Goal: Task Accomplishment & Management: Manage account settings

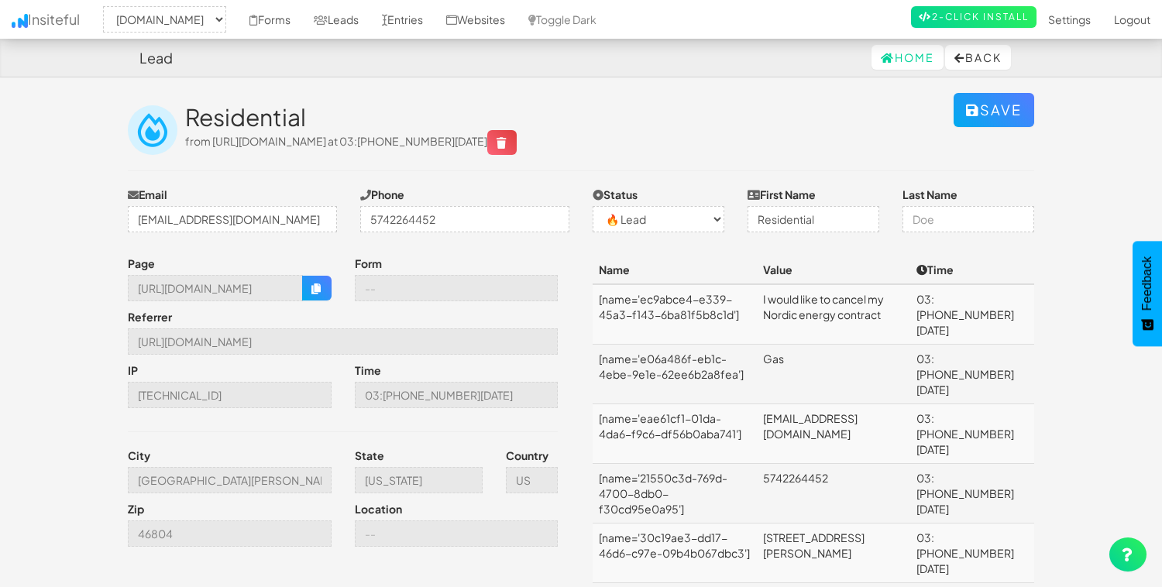
select select "2362"
select select "0"
click at [302, 16] on link "Forms" at bounding box center [270, 19] width 64 height 39
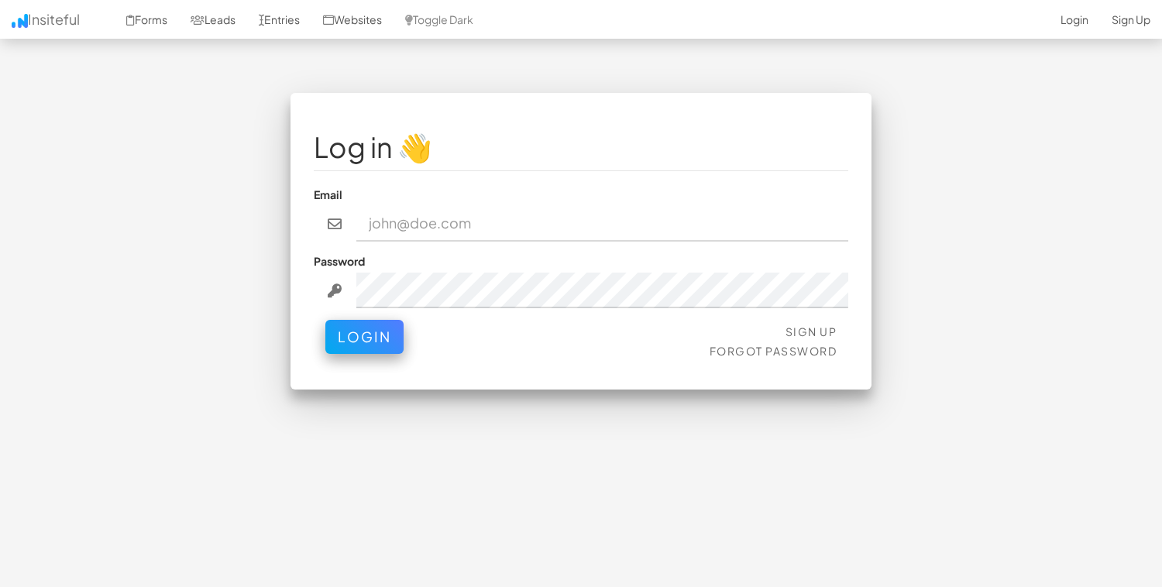
type input "[EMAIL_ADDRESS][DOMAIN_NAME]"
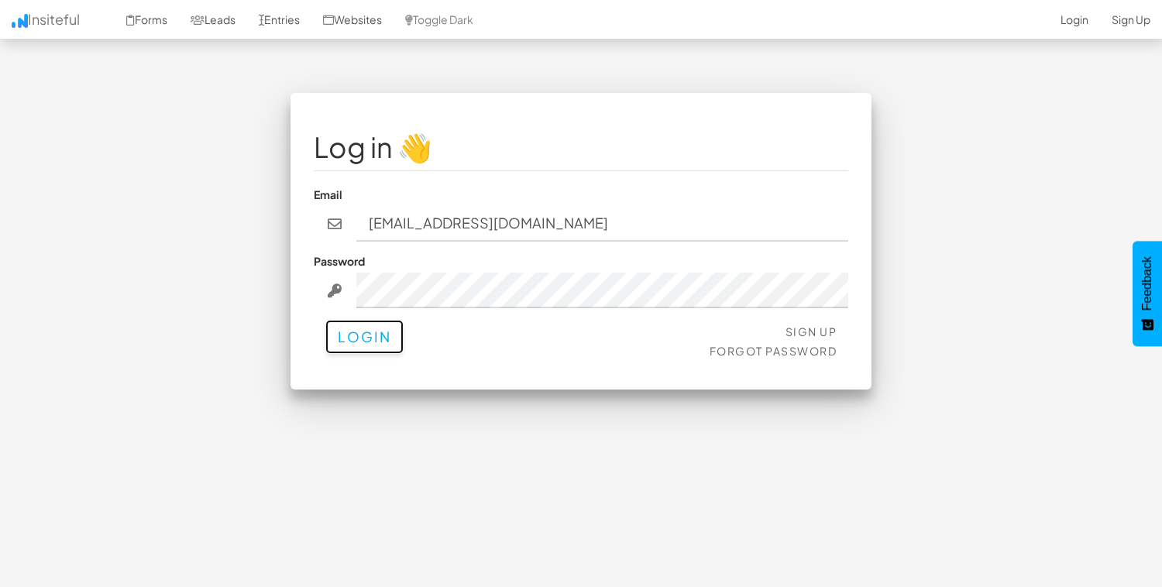
drag, startPoint x: 366, startPoint y: 335, endPoint x: 311, endPoint y: 327, distance: 55.7
click at [366, 335] on button "Login" at bounding box center [364, 337] width 78 height 34
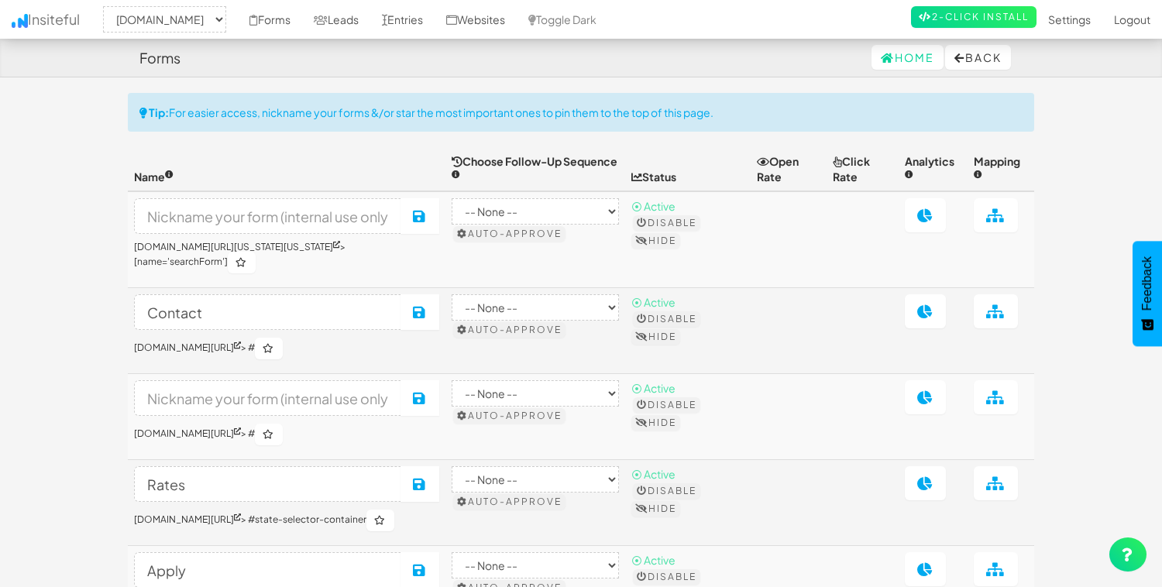
select select "2362"
click at [700, 222] on button "Disable" at bounding box center [666, 222] width 67 height 15
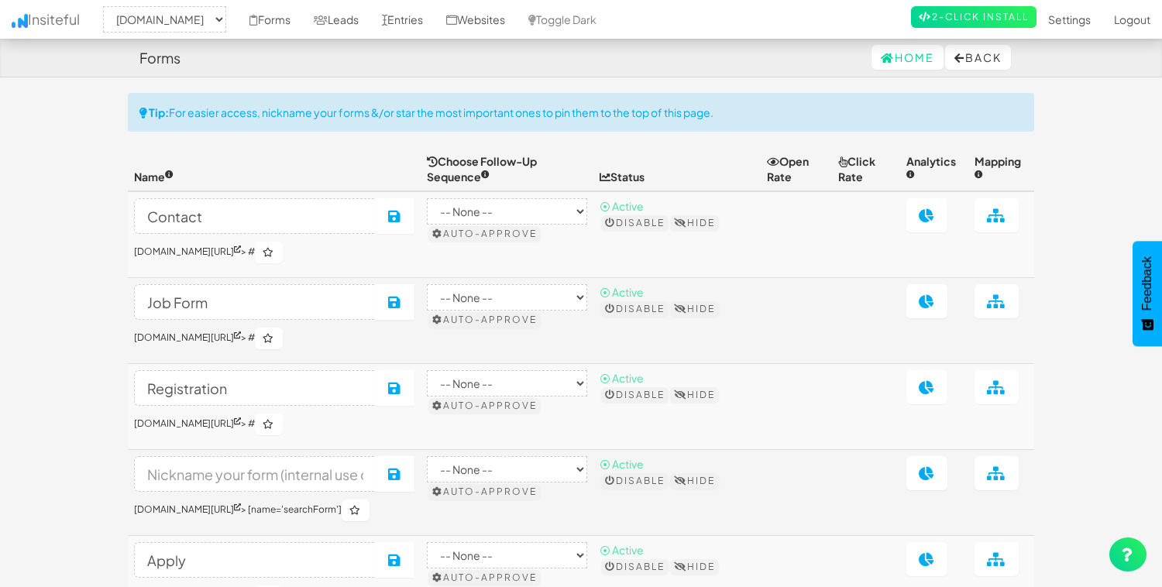
select select "2362"
drag, startPoint x: 727, startPoint y: 224, endPoint x: 832, endPoint y: 248, distance: 108.1
click at [832, 248] on tr "Contact Save [DOMAIN_NAME][URL] > # -- None -- Auto-approve ⦿ Active Disable Hi…" at bounding box center [581, 234] width 906 height 87
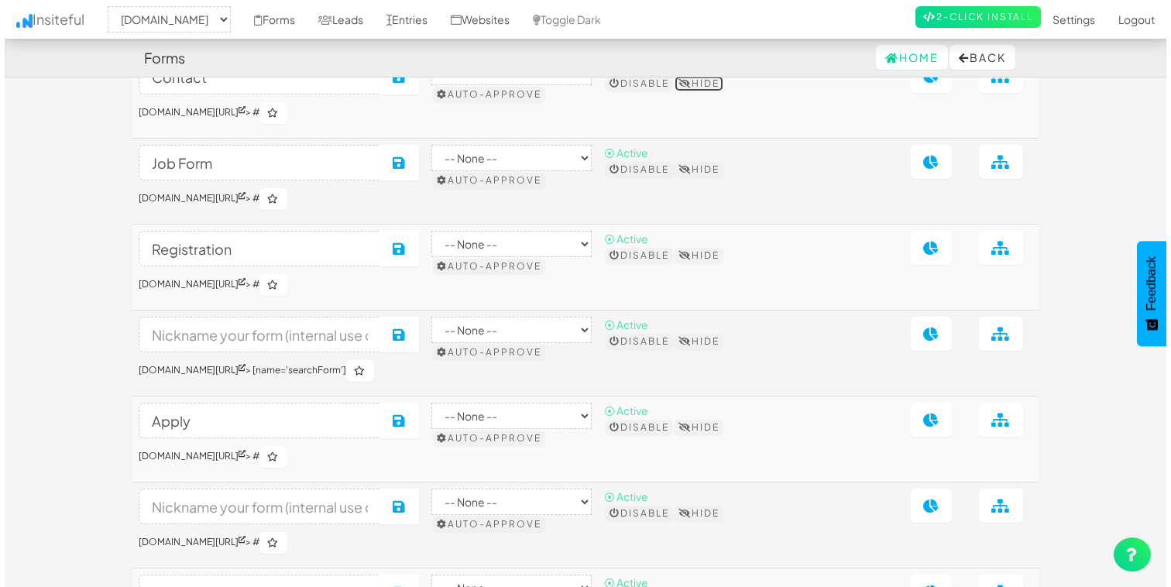
scroll to position [141, 0]
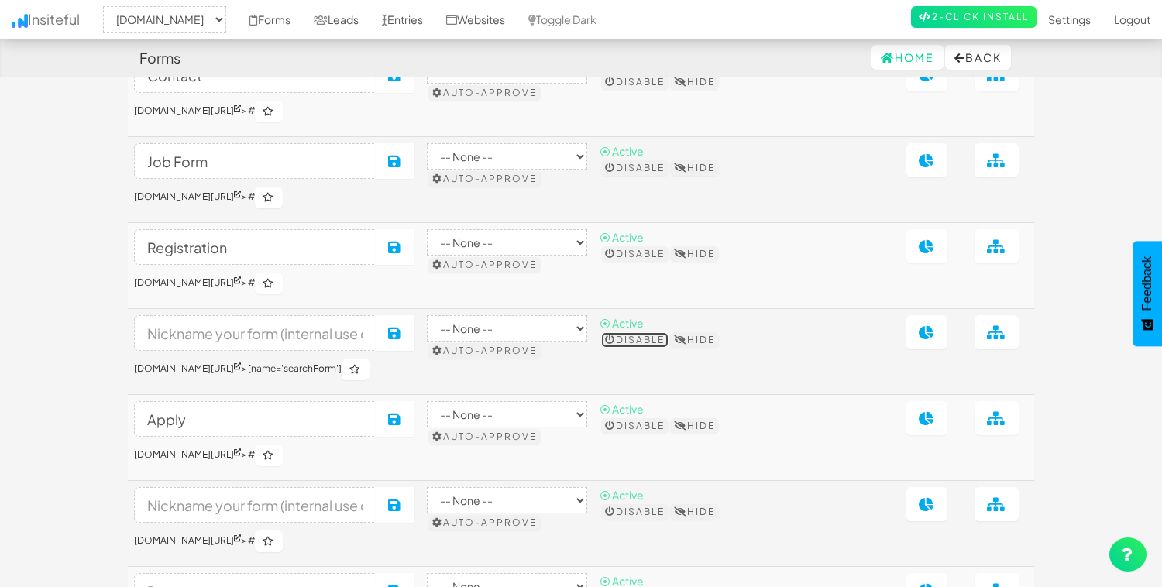
click at [661, 346] on button "Disable" at bounding box center [634, 339] width 67 height 15
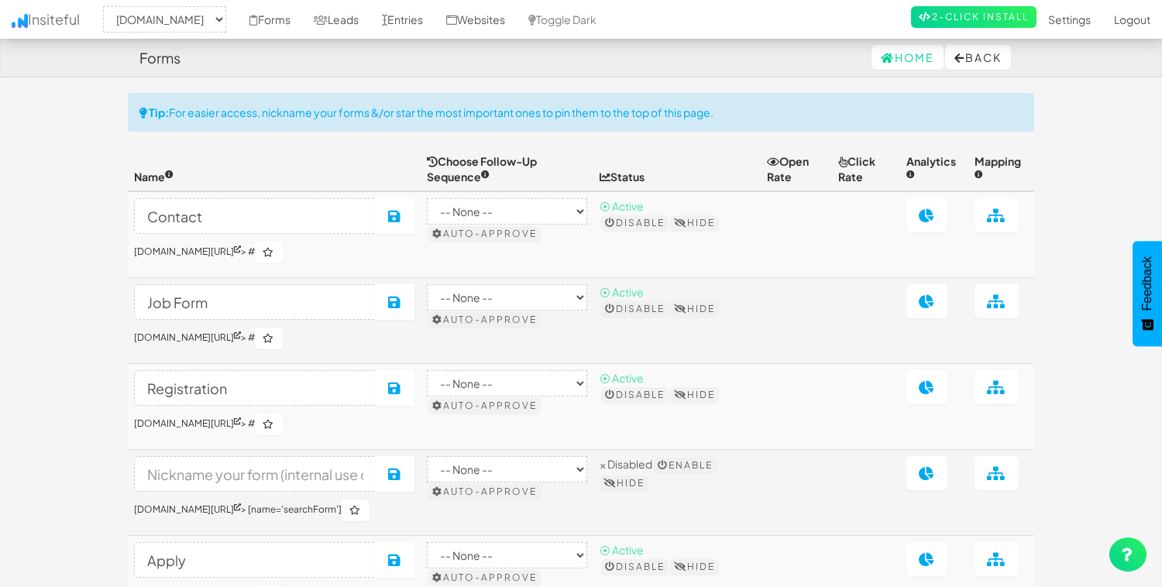
select select "2362"
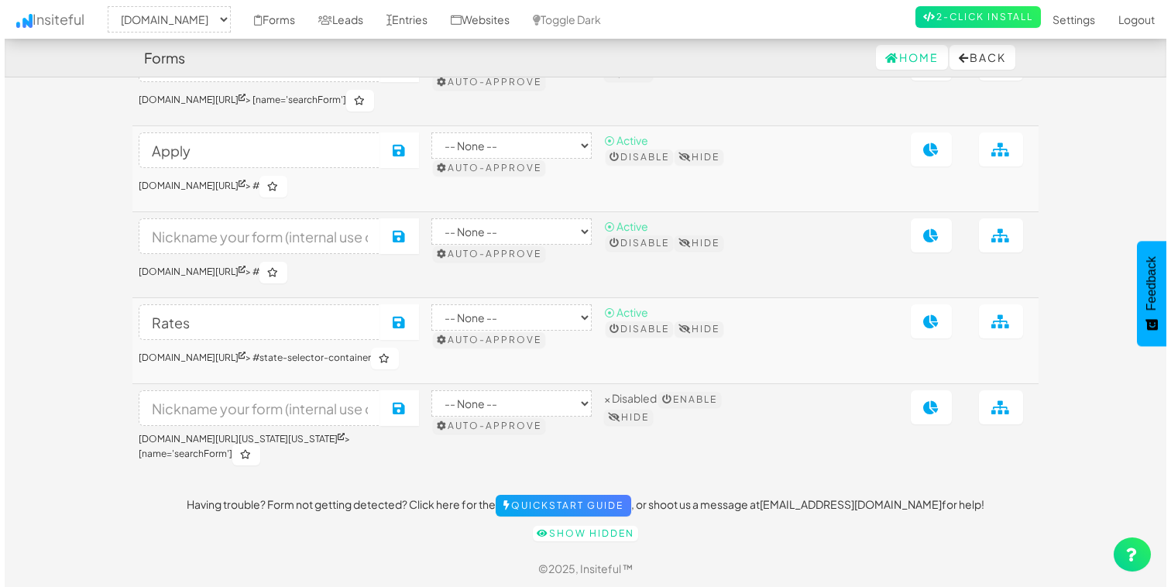
scroll to position [411, 0]
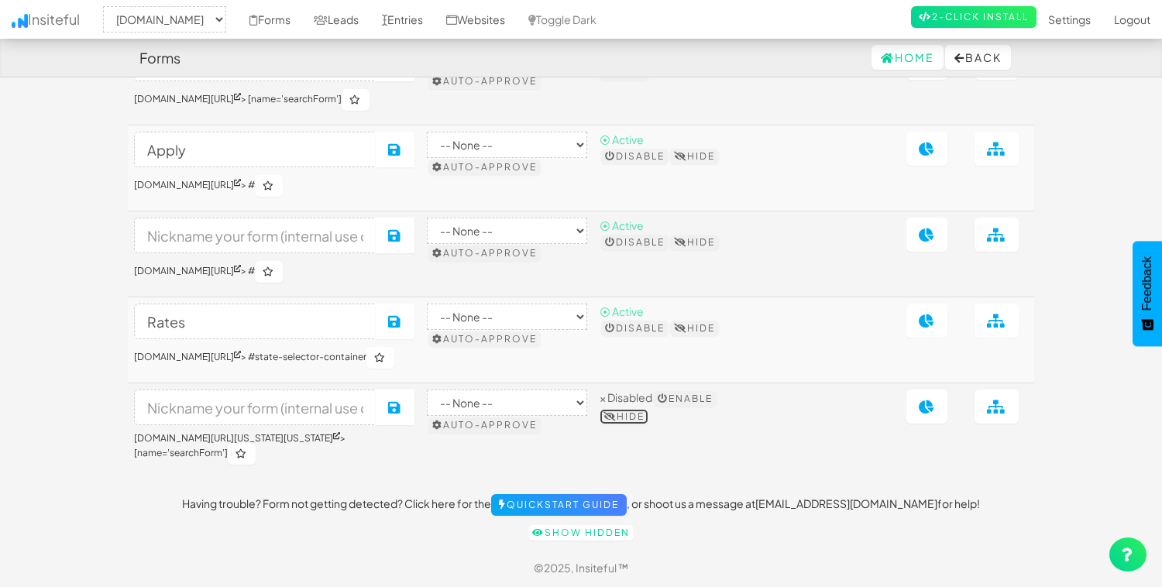
click at [648, 425] on button "Hide" at bounding box center [624, 416] width 49 height 15
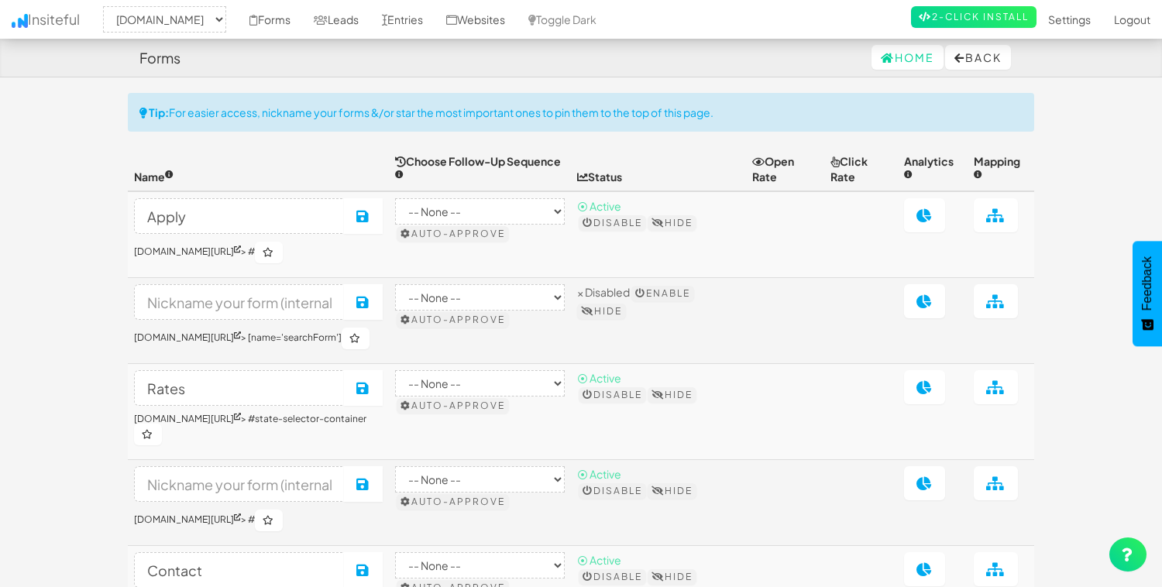
select select "2362"
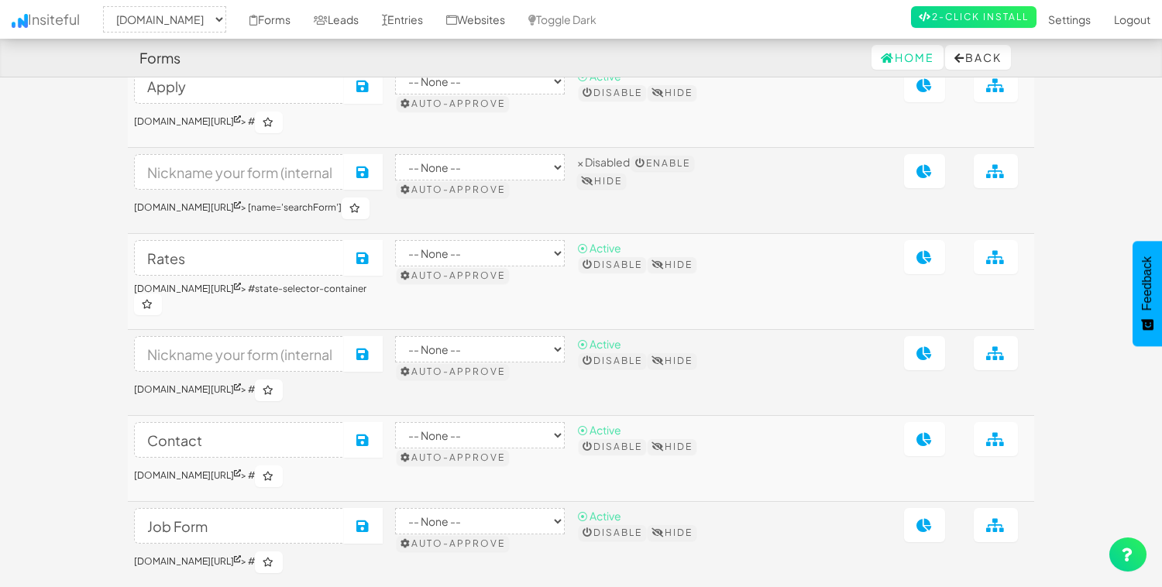
scroll to position [129, 0]
click at [626, 182] on button "Hide" at bounding box center [601, 181] width 49 height 15
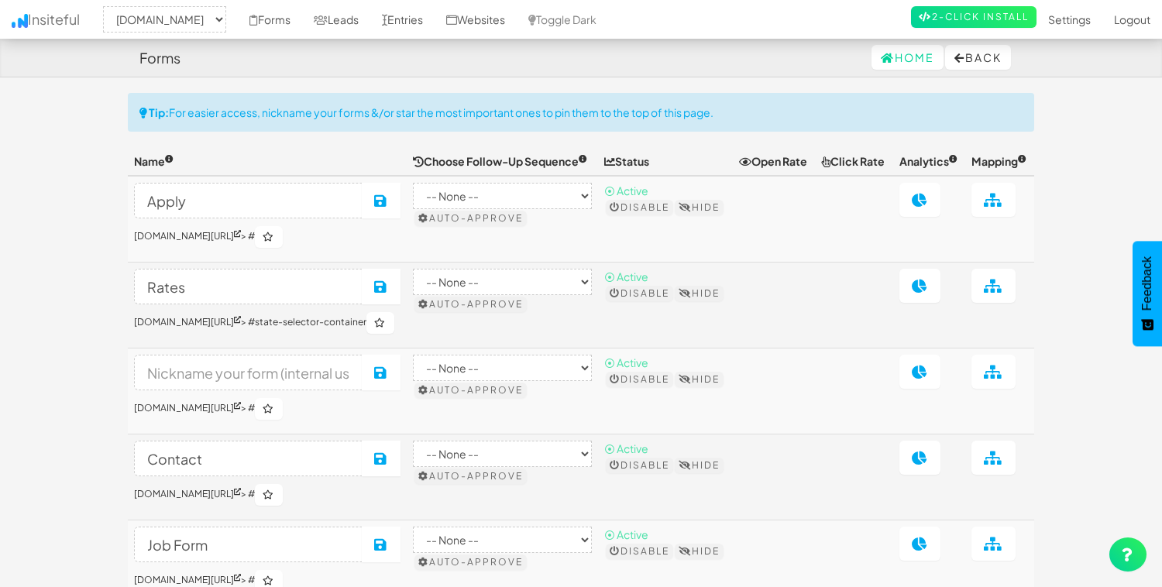
select select "2362"
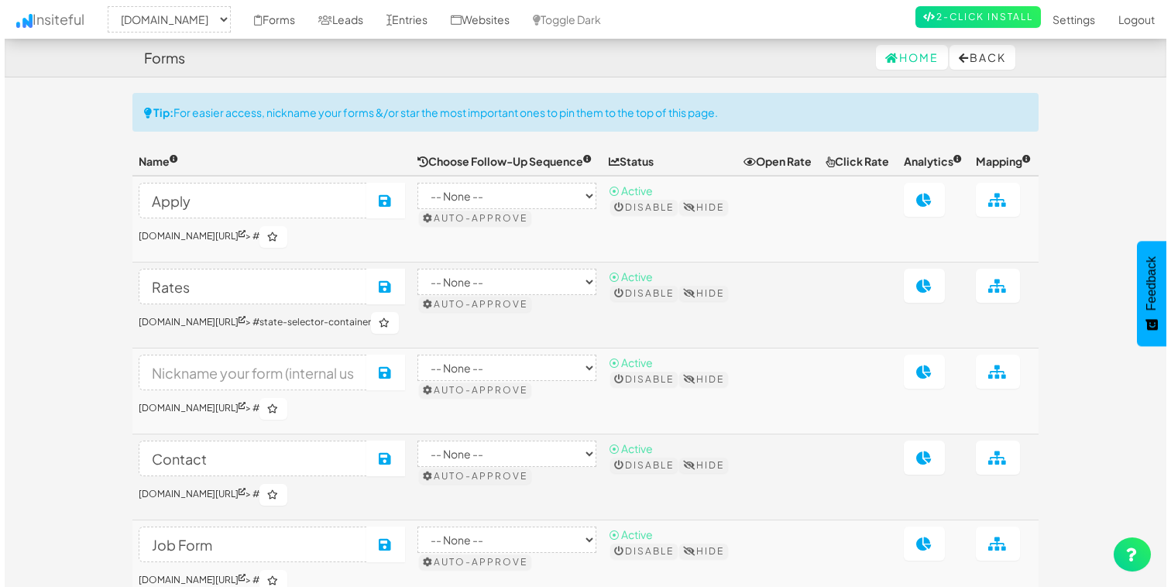
scroll to position [129, 0]
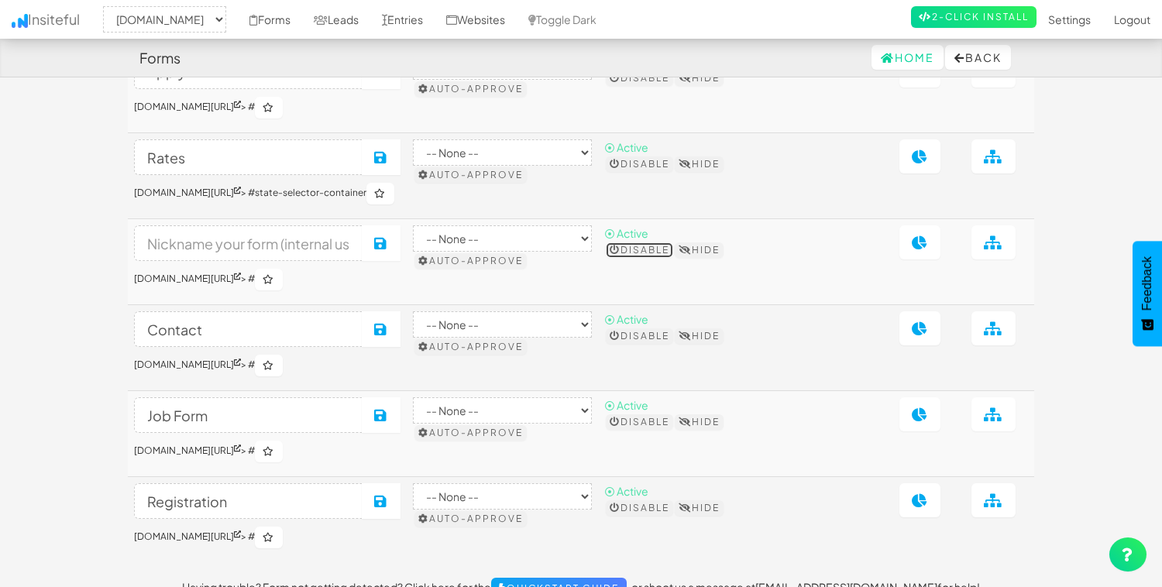
click at [661, 258] on button "Disable" at bounding box center [639, 250] width 67 height 15
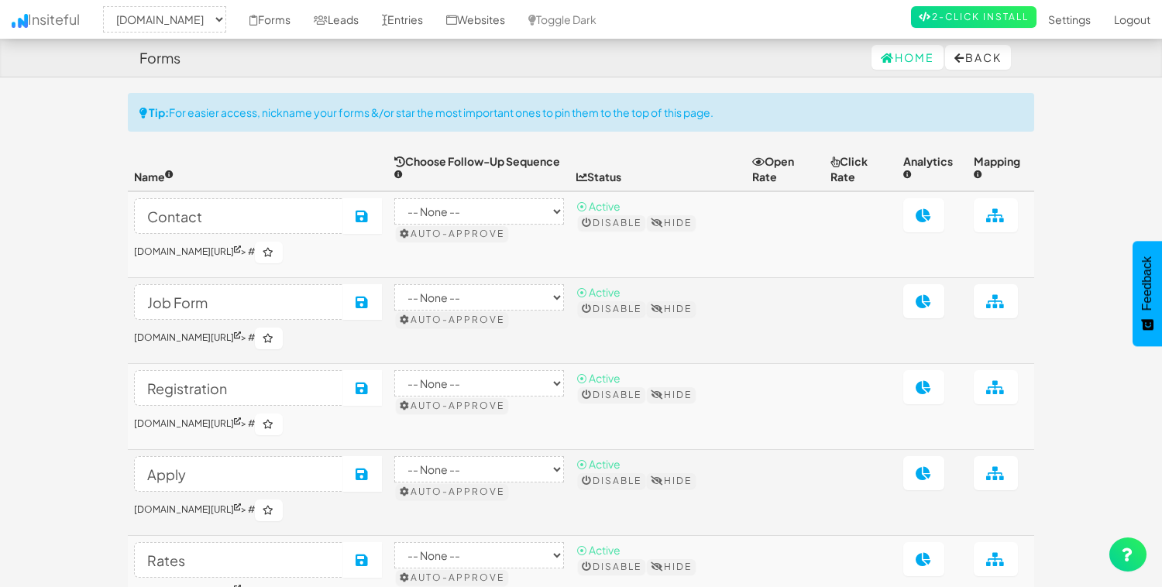
select select "2362"
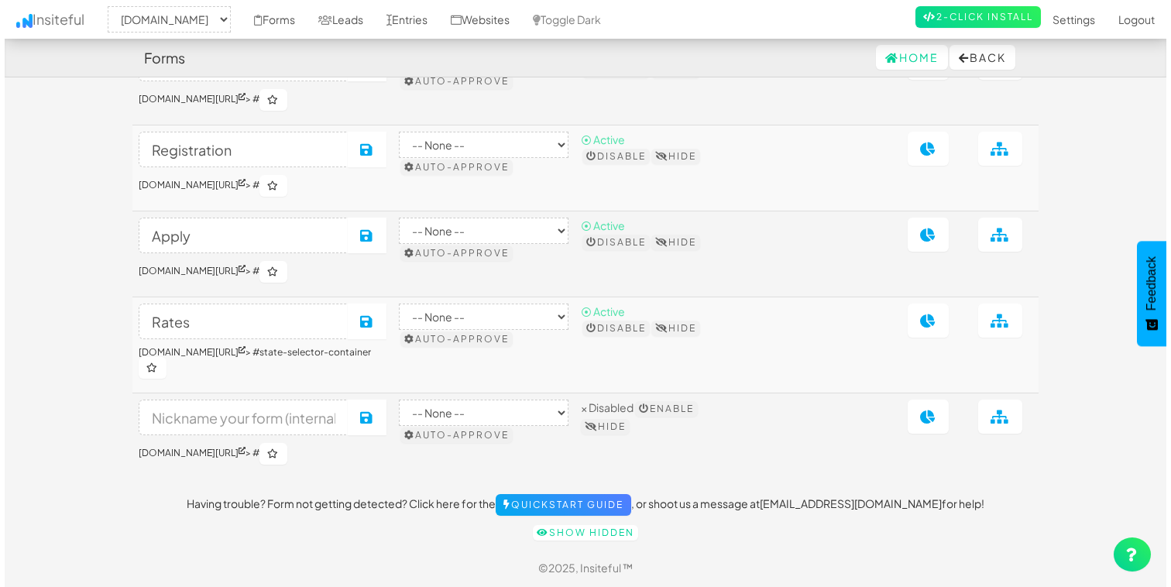
scroll to position [260, 0]
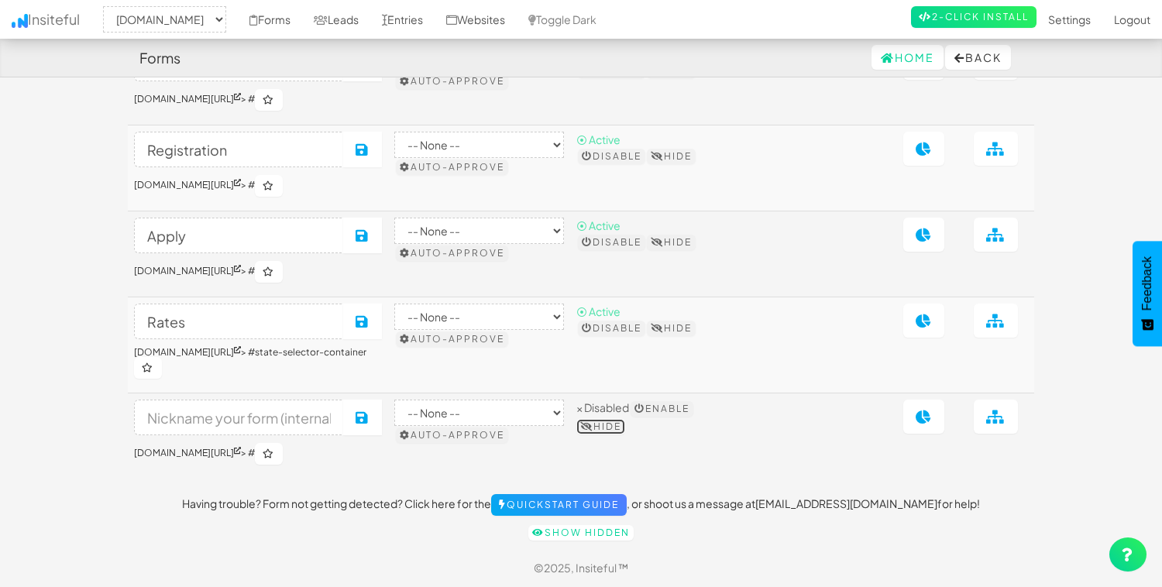
click at [620, 426] on button "Hide" at bounding box center [600, 426] width 49 height 15
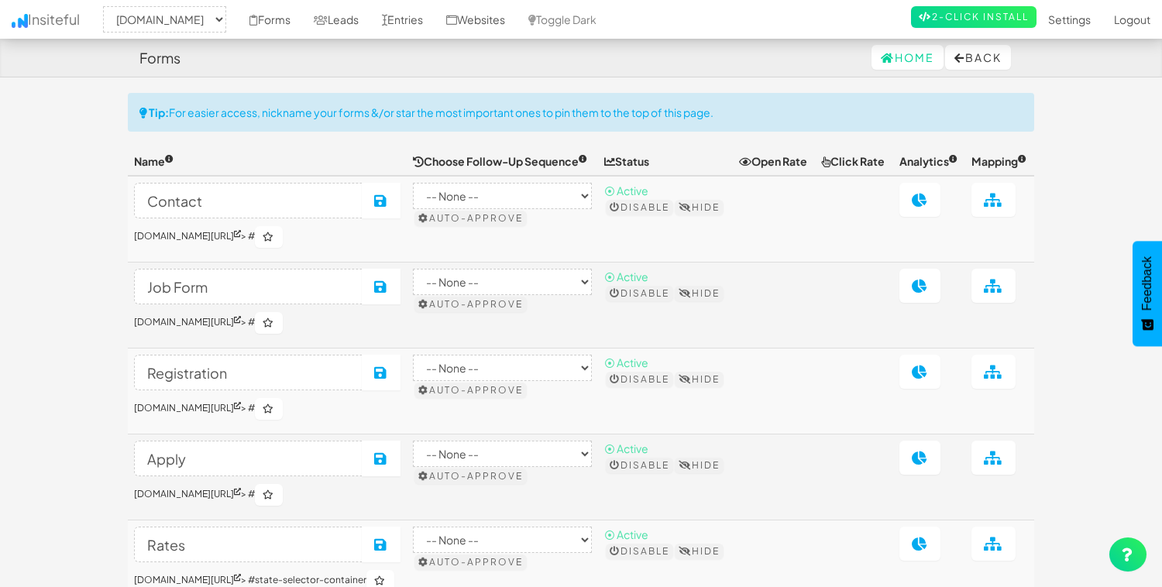
select select "2362"
click at [370, 22] on link "Leads" at bounding box center [336, 19] width 68 height 39
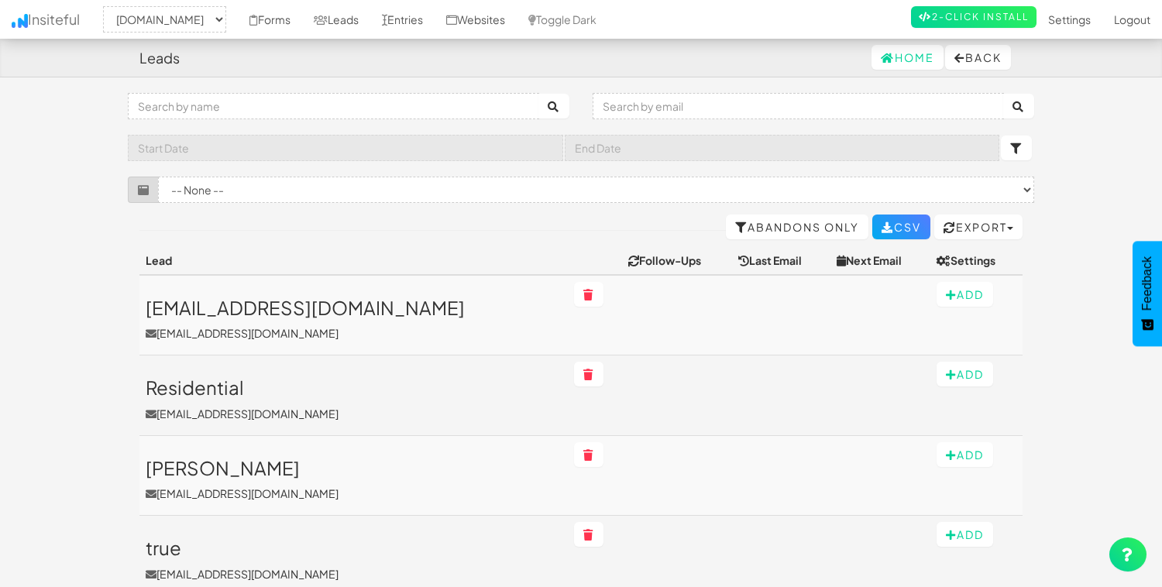
select select "2362"
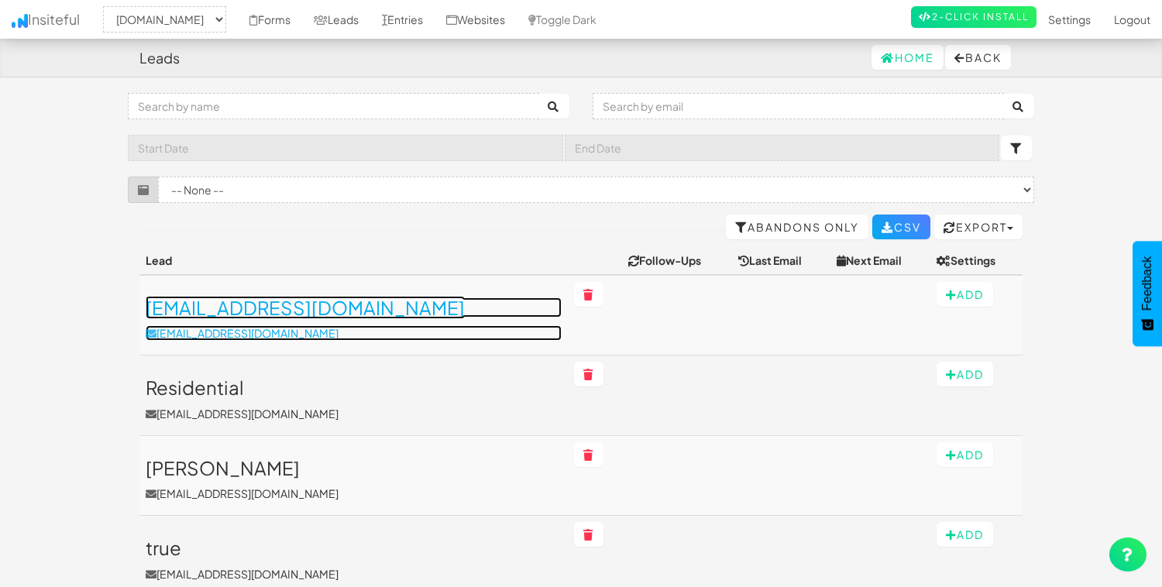
click at [238, 304] on h3 "[EMAIL_ADDRESS][DOMAIN_NAME]" at bounding box center [354, 308] width 416 height 20
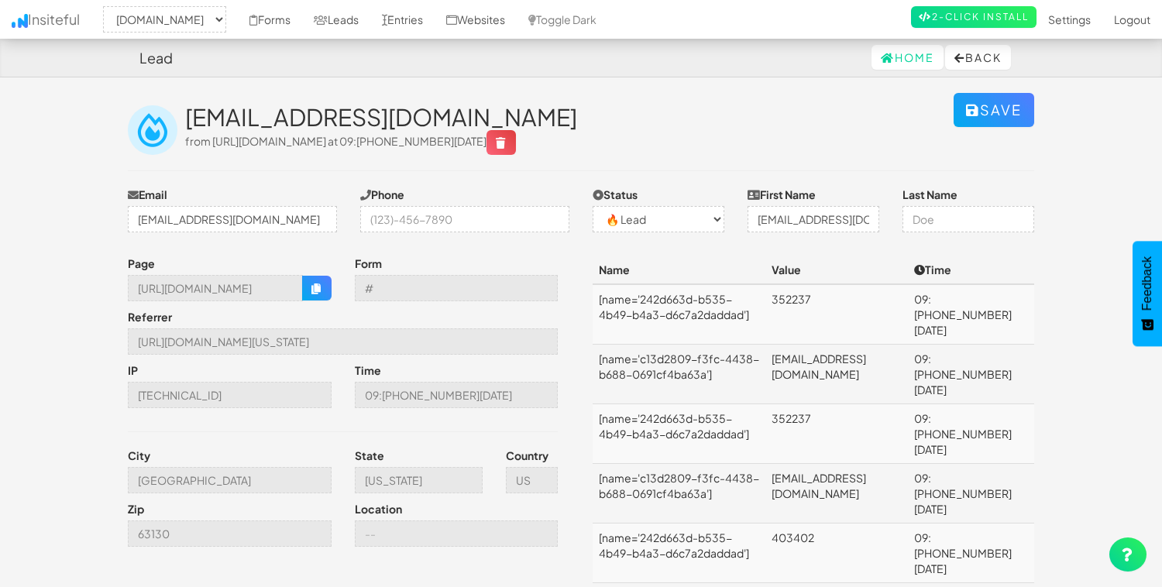
select select "2362"
select select "0"
click at [435, 18] on link "Entries" at bounding box center [402, 19] width 64 height 39
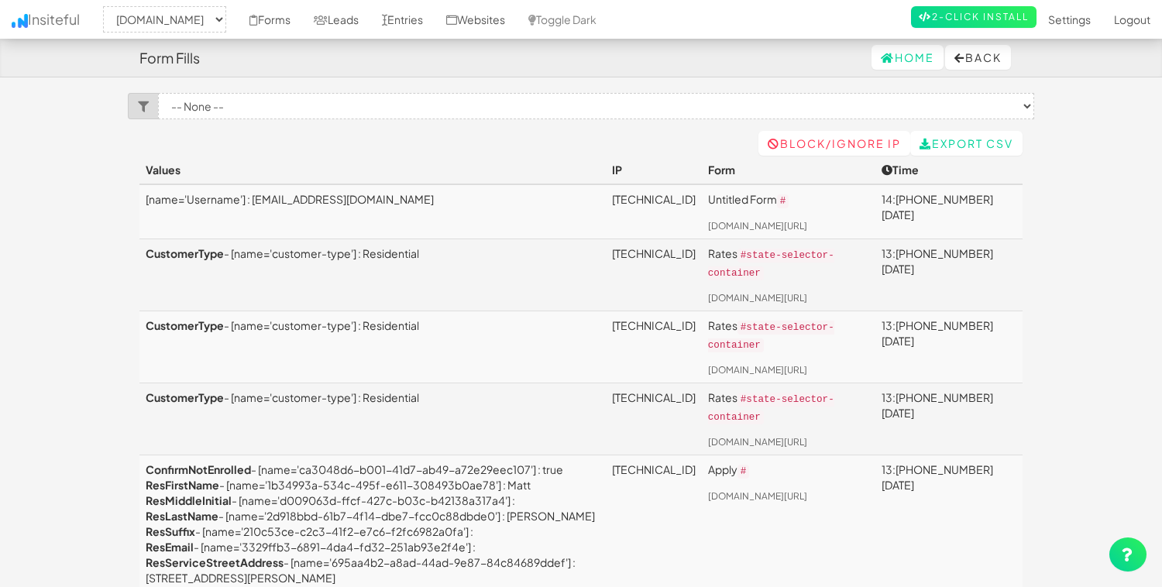
select select "2362"
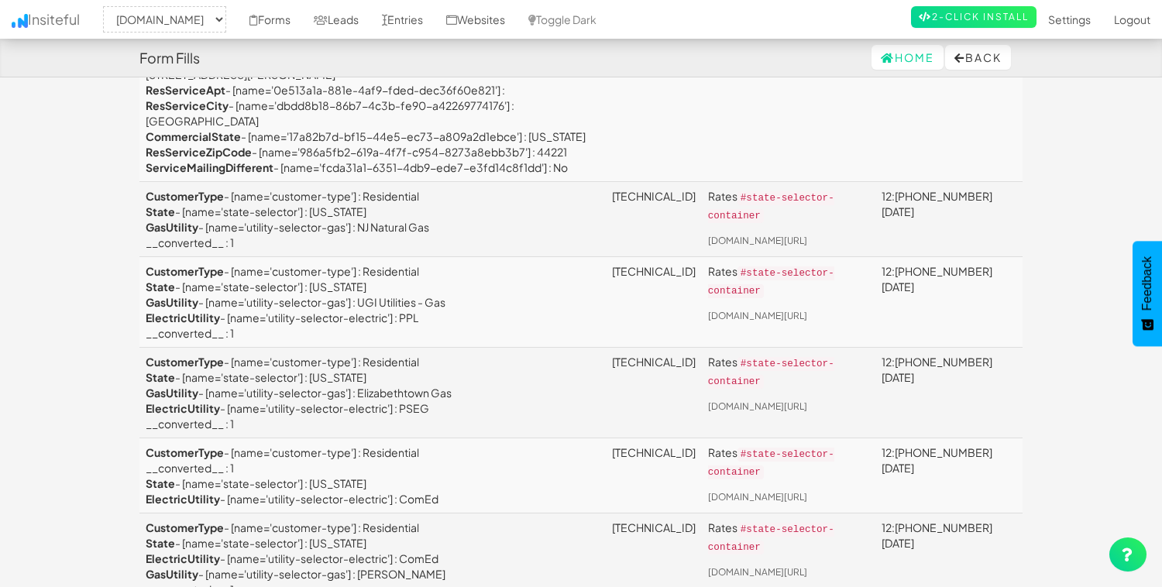
scroll to position [507, 0]
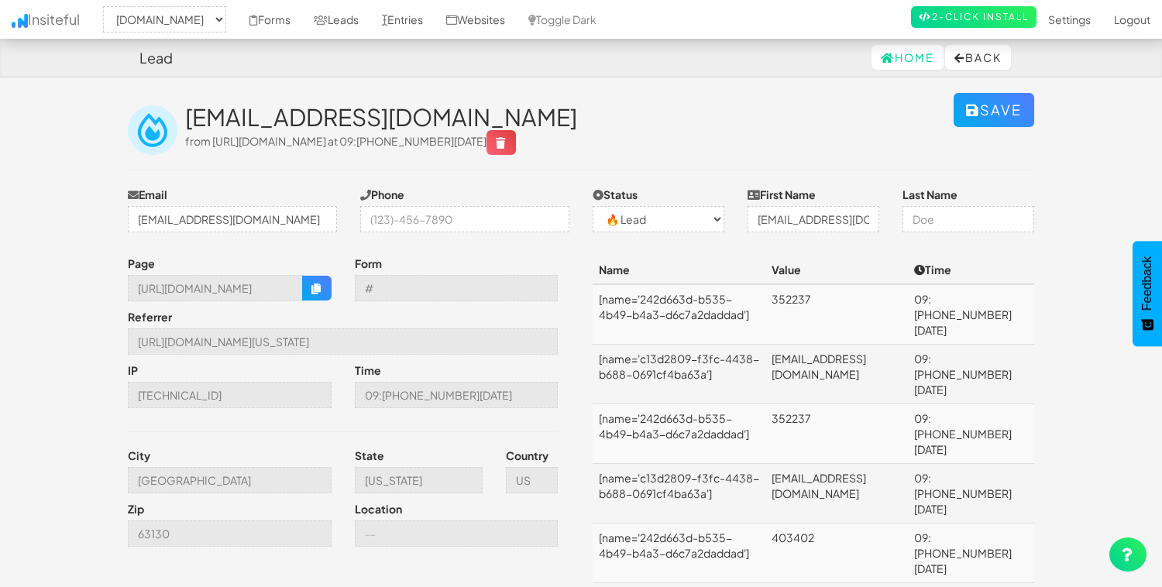
select select "2362"
select select "0"
click at [370, 19] on link "Leads" at bounding box center [336, 19] width 68 height 39
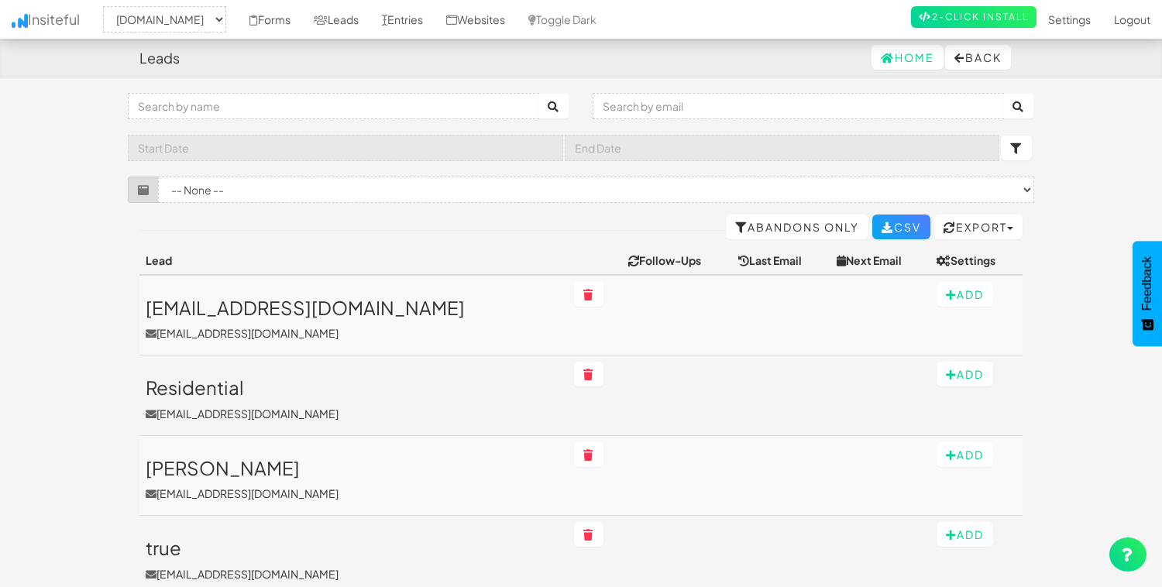
select select "2362"
click at [435, 20] on link "Entries" at bounding box center [402, 19] width 64 height 39
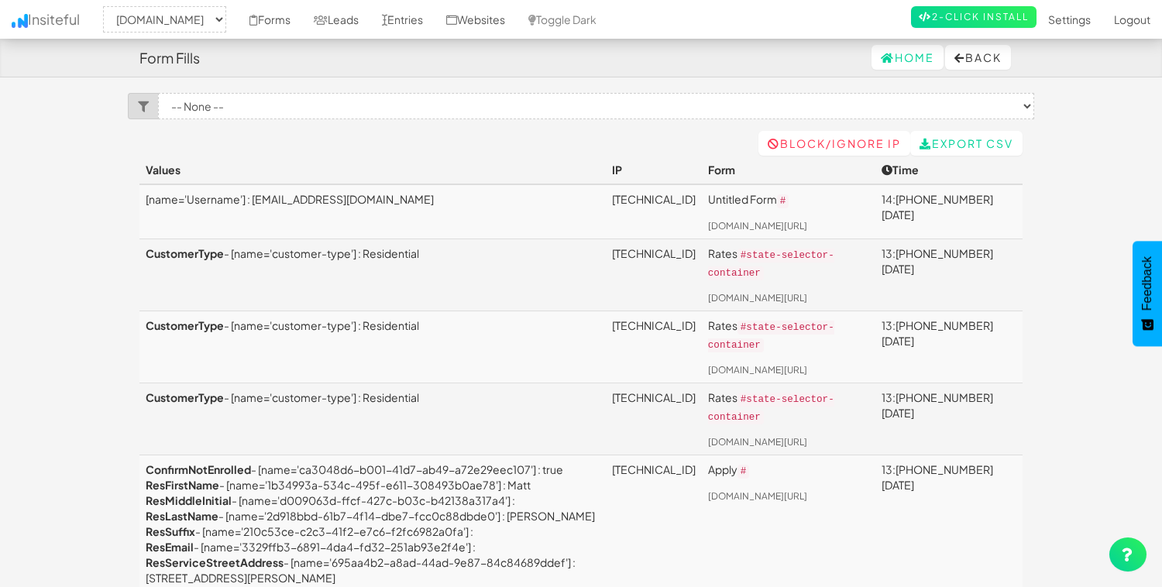
select select "2362"
click at [612, 198] on link "50.221.25.7" at bounding box center [654, 199] width 84 height 14
click at [370, 18] on link "Leads" at bounding box center [336, 19] width 68 height 39
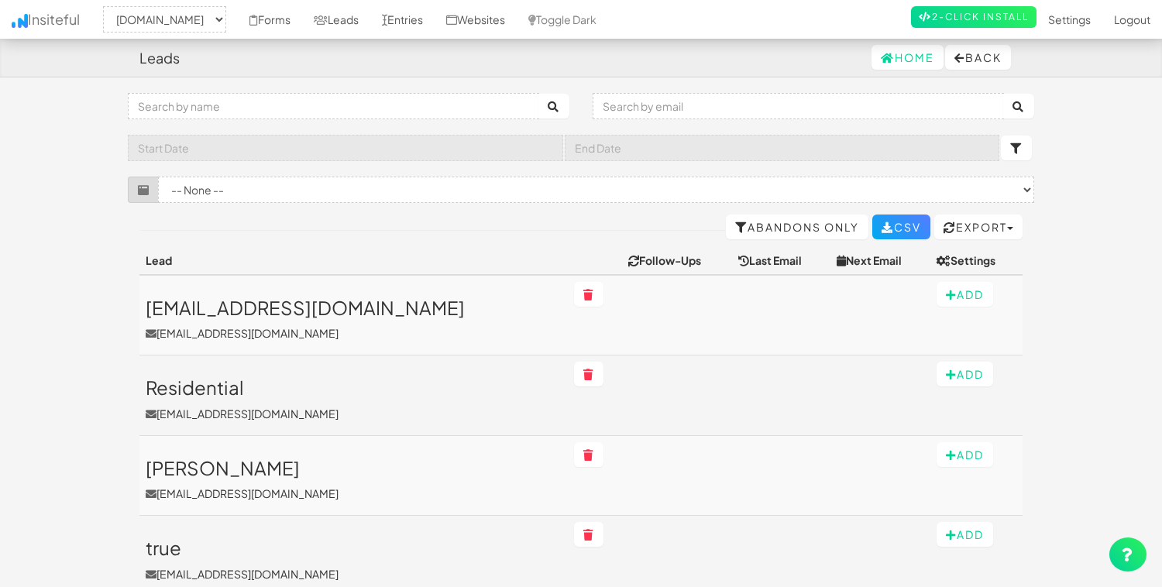
select select "2362"
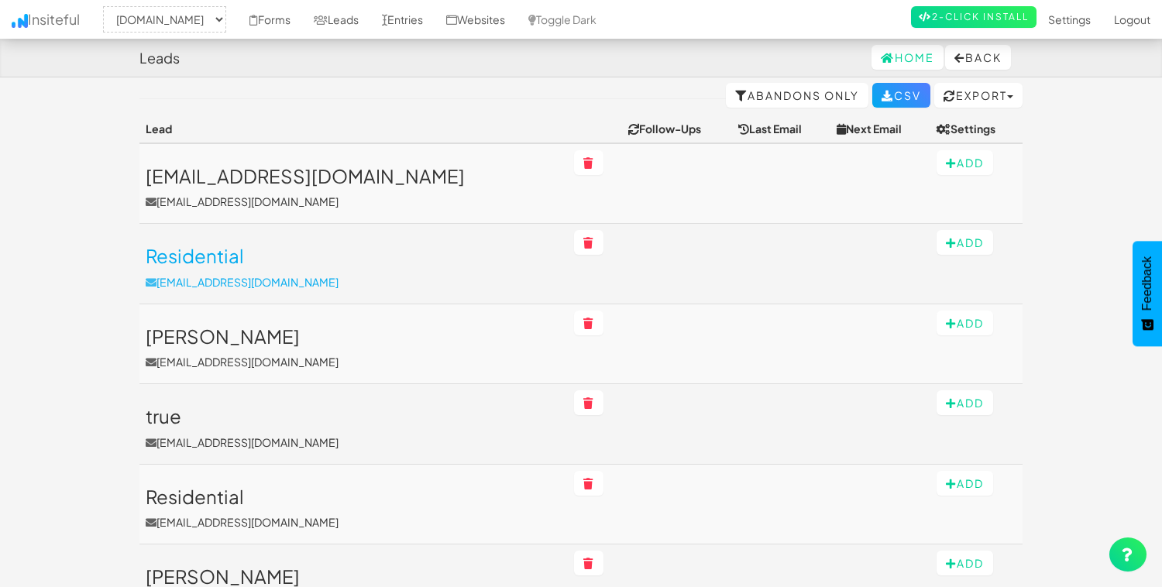
scroll to position [139, 0]
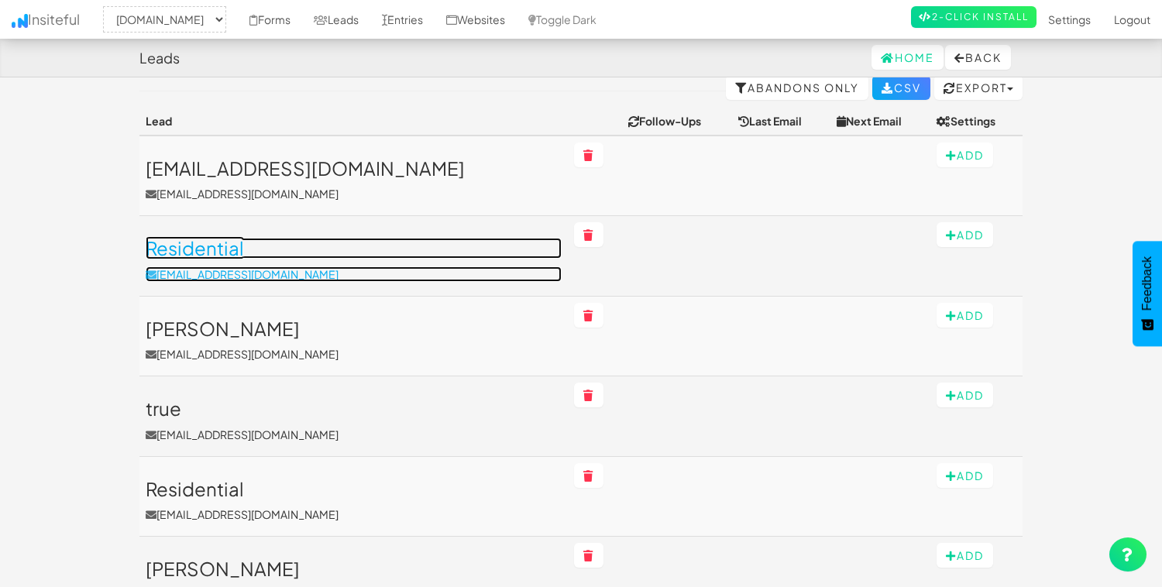
click at [325, 255] on h3 "Residential" at bounding box center [354, 248] width 416 height 20
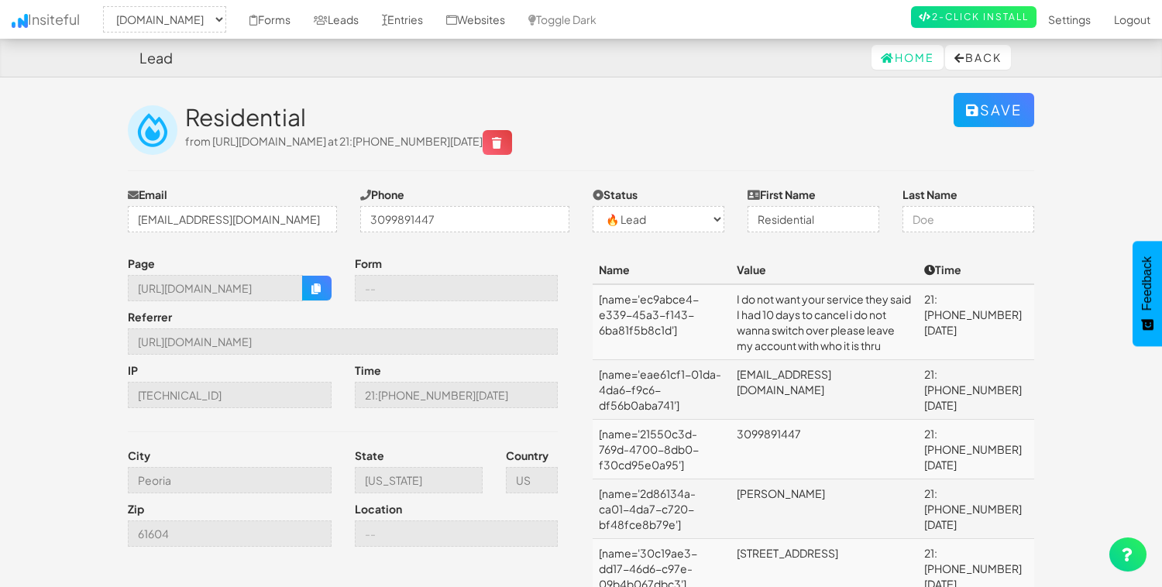
select select "2362"
select select "0"
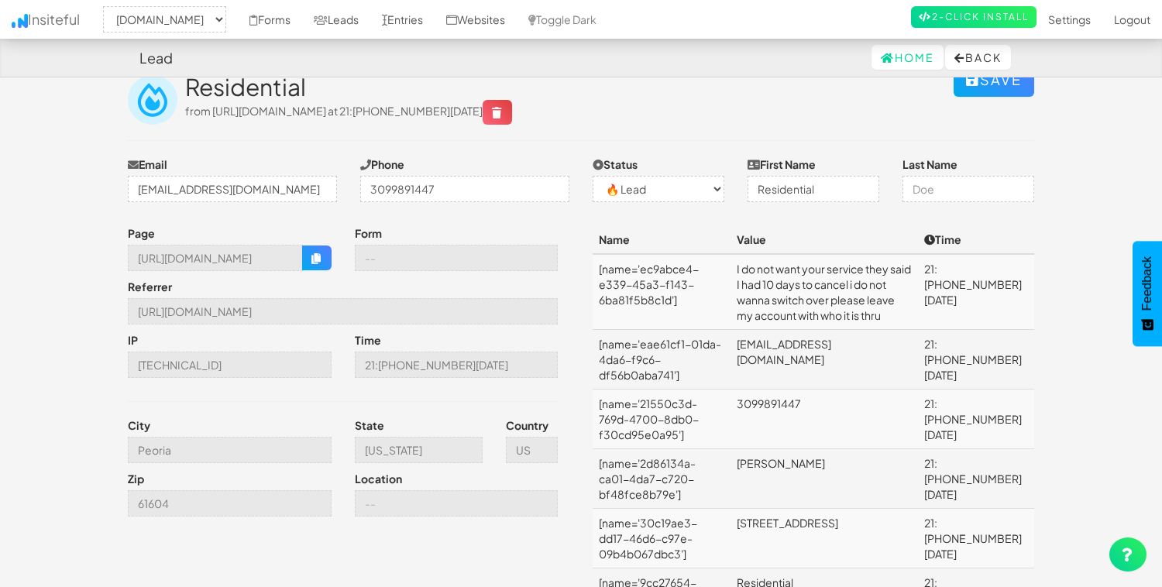
scroll to position [23, 0]
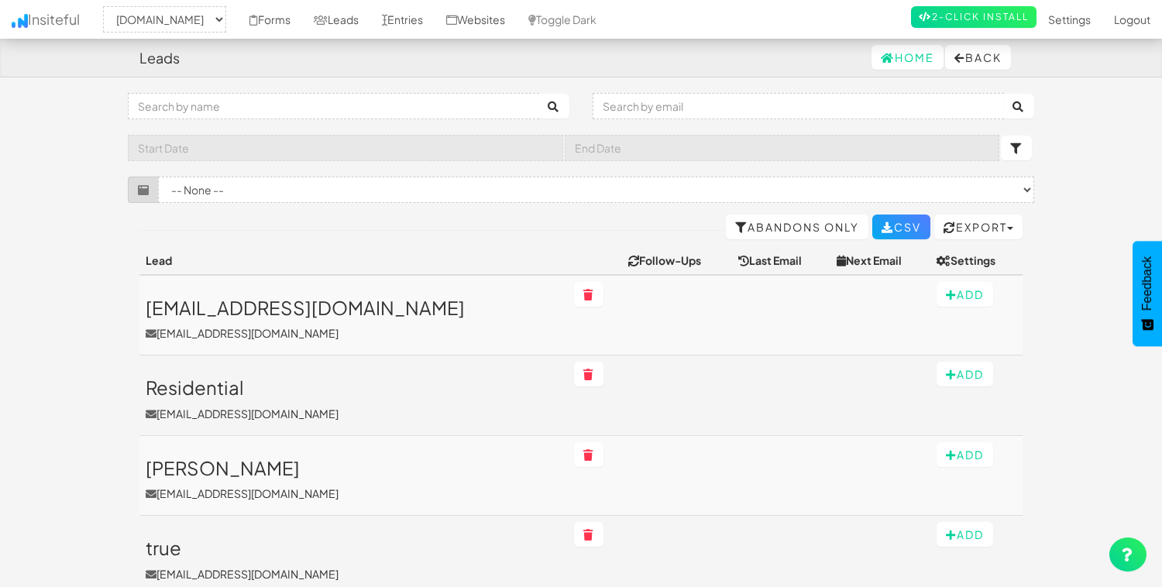
select select "2362"
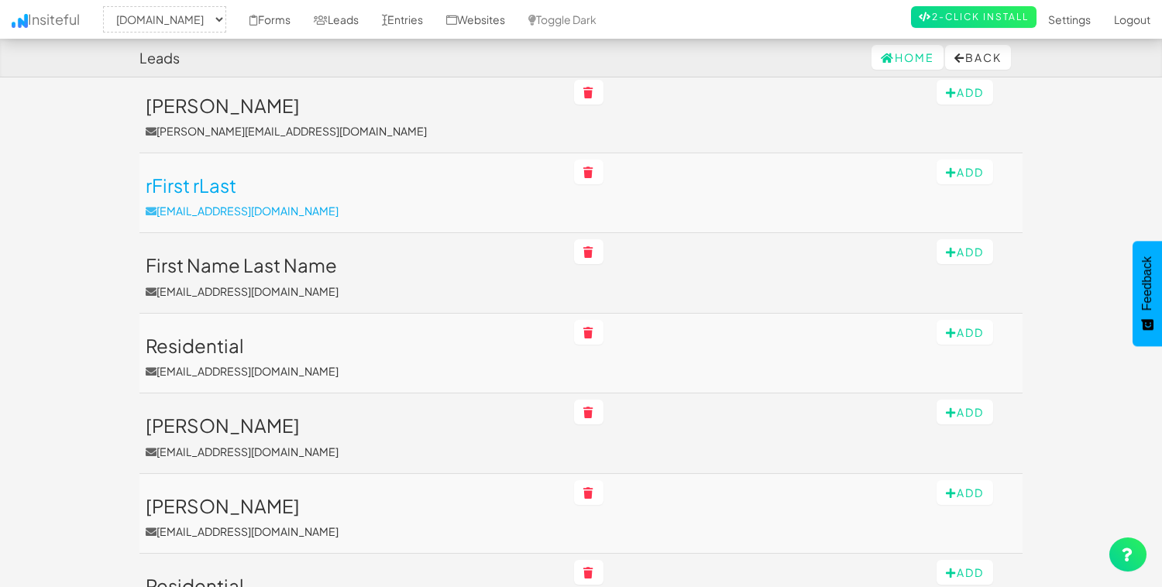
scroll to position [1567, 0]
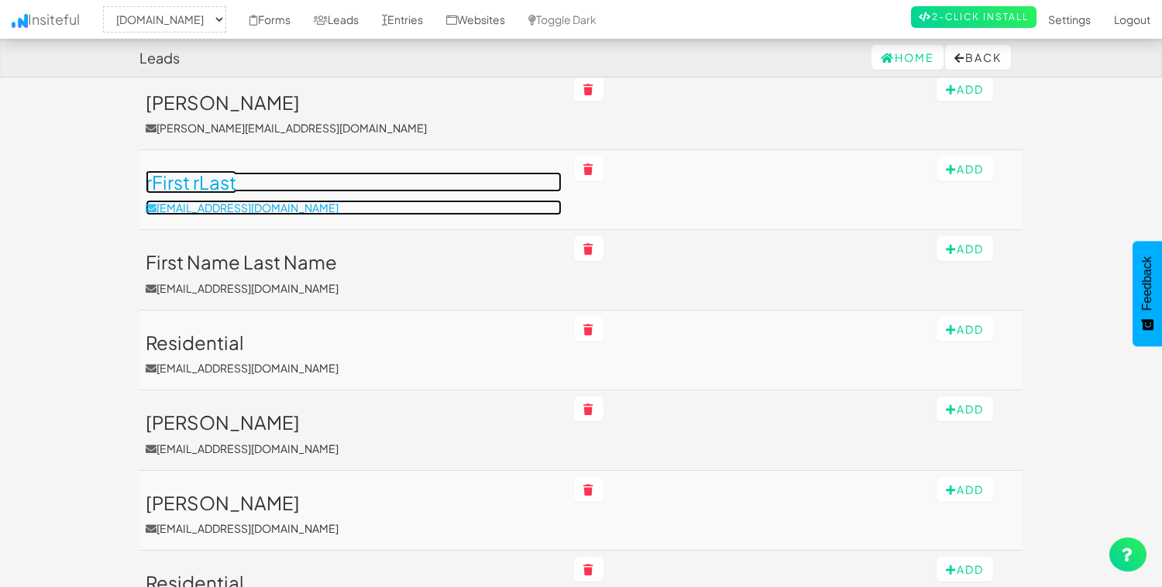
click at [187, 189] on h3 "rFirst rLast" at bounding box center [354, 182] width 416 height 20
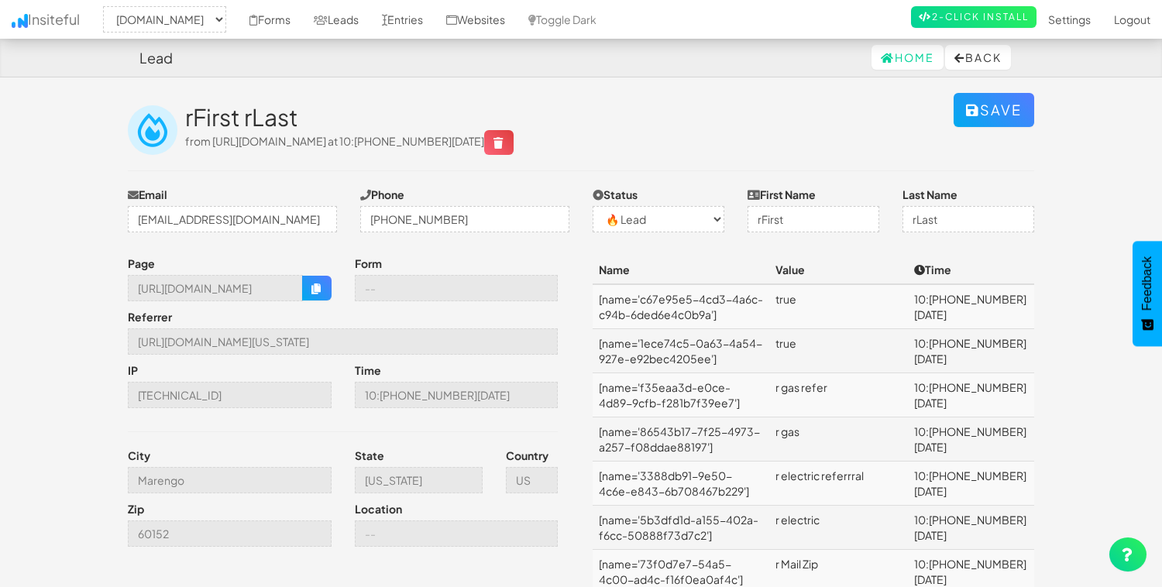
select select "2362"
select select "0"
drag, startPoint x: 212, startPoint y: 140, endPoint x: 431, endPoint y: 139, distance: 218.5
click at [431, 139] on span "from [URL][DOMAIN_NAME] at 10:[PHONE_NUMBER][DATE]" at bounding box center [349, 141] width 329 height 14
